Goal: Navigation & Orientation: Find specific page/section

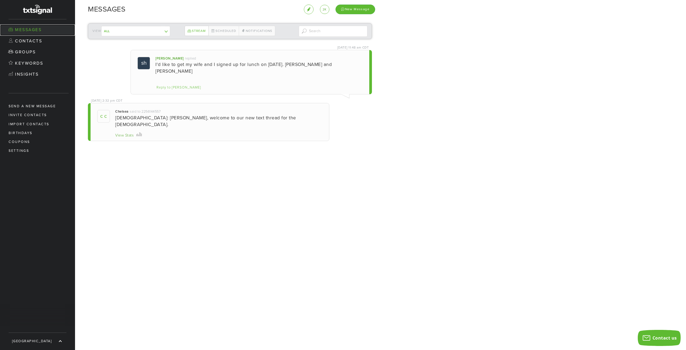
click at [30, 29] on link "Messages" at bounding box center [37, 29] width 75 height 11
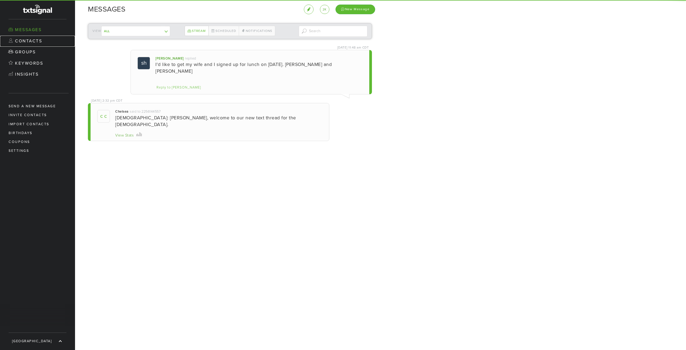
click at [27, 38] on link "Contacts" at bounding box center [37, 41] width 75 height 11
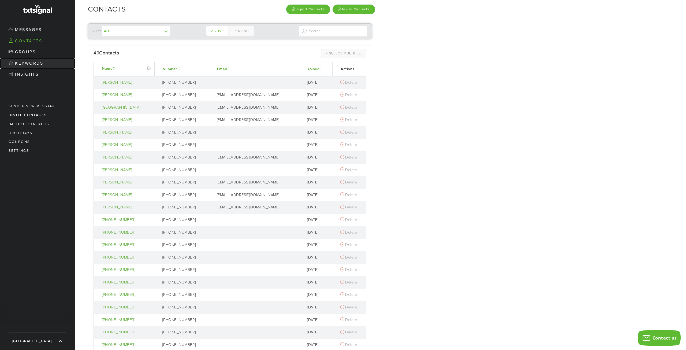
click at [28, 64] on link "Keywords" at bounding box center [37, 63] width 75 height 11
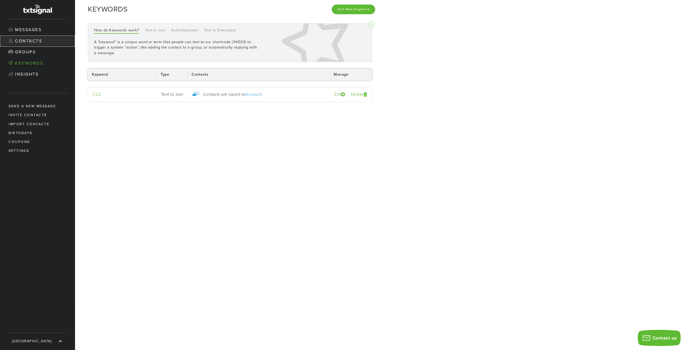
click at [32, 40] on link "Contacts" at bounding box center [37, 41] width 75 height 11
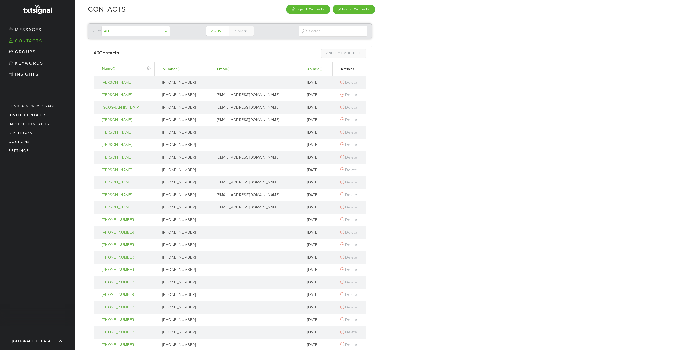
scroll to position [71, 0]
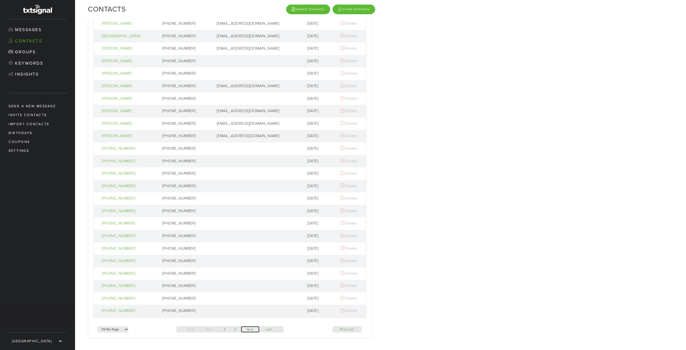
click at [248, 327] on link "Next" at bounding box center [250, 329] width 18 height 6
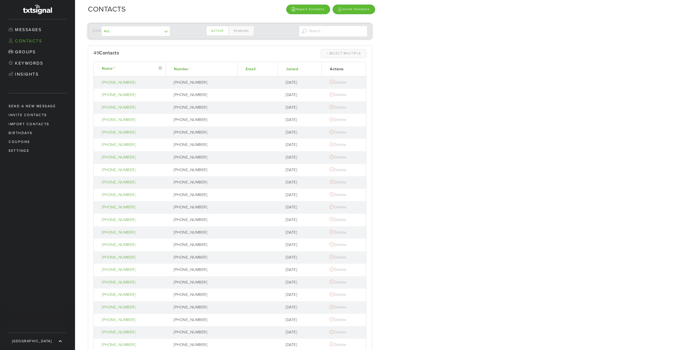
scroll to position [59, 0]
